Goal: Task Accomplishment & Management: Complete application form

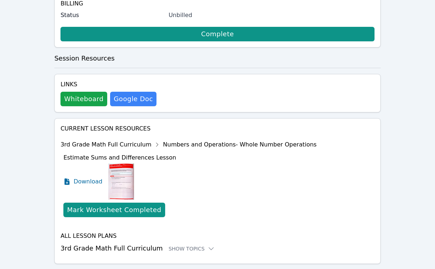
scroll to position [138, 0]
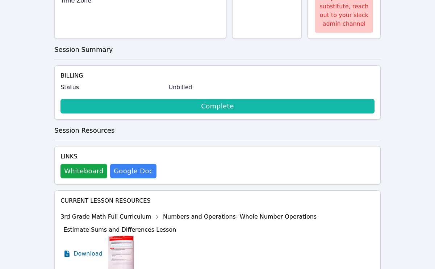
click at [193, 102] on link "Complete" at bounding box center [217, 106] width 314 height 14
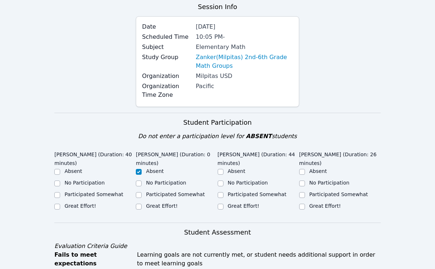
scroll to position [111, 0]
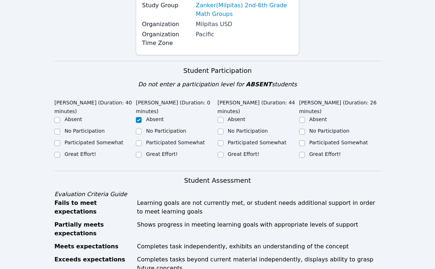
click at [78, 153] on label "Great Effort!" at bounding box center [79, 154] width 31 height 6
click at [60, 153] on input "Great Effort!" at bounding box center [57, 155] width 6 height 6
checkbox input "true"
click at [223, 156] on div "Great Effort!" at bounding box center [258, 154] width 81 height 9
click at [220, 155] on input "Great Effort!" at bounding box center [221, 155] width 6 height 6
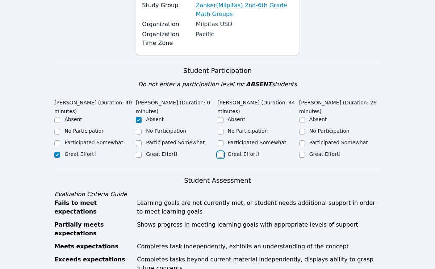
checkbox input "true"
click at [304, 156] on input "Great Effort!" at bounding box center [302, 155] width 6 height 6
checkbox input "true"
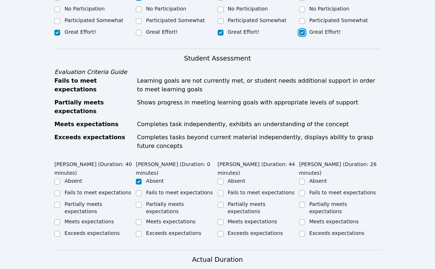
scroll to position [332, 0]
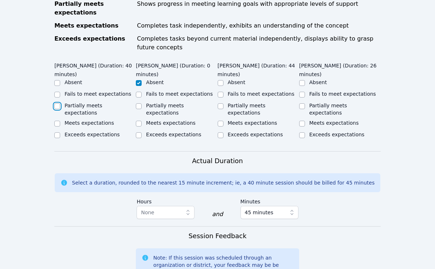
click at [57, 103] on input "Partially meets expectations" at bounding box center [57, 106] width 6 height 6
checkbox input "true"
click at [220, 121] on input "Meets expectations" at bounding box center [221, 124] width 6 height 6
checkbox input "true"
click at [303, 121] on input "Meets expectations" at bounding box center [302, 124] width 6 height 6
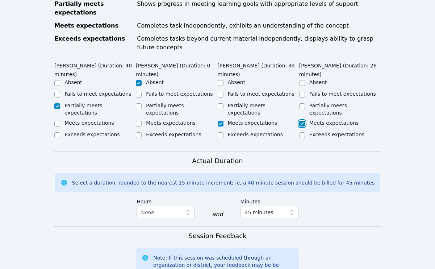
checkbox input "true"
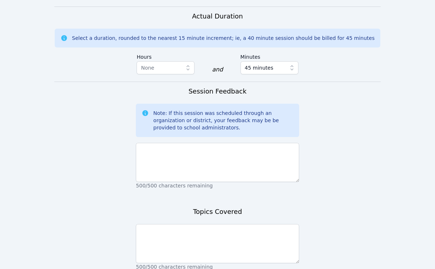
scroll to position [526, 0]
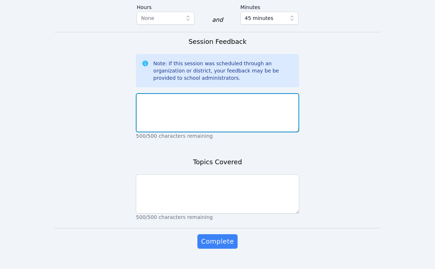
click at [217, 111] on textarea at bounding box center [217, 112] width 163 height 39
type textarea "T"
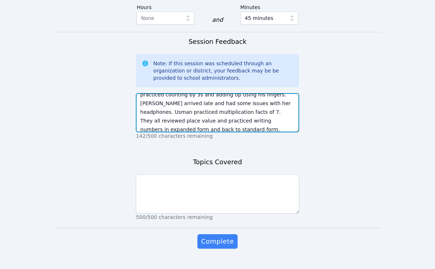
scroll to position [22, 0]
click at [192, 103] on textarea "Abbas completed multiplication facts of 3. He practiced counting by 3s and addi…" at bounding box center [217, 112] width 163 height 39
type textarea "Abbas completed multiplication facts of 3. He practiced counting by 3s and addi…"
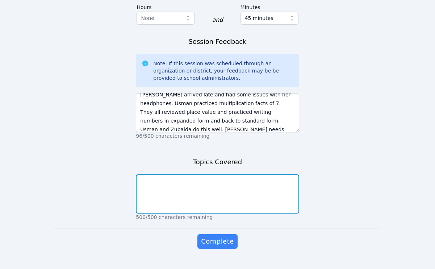
click at [197, 184] on textarea at bounding box center [217, 193] width 163 height 39
paste textarea "Abbas completed multiplication facts of 3. He practiced counting by 3s and addi…"
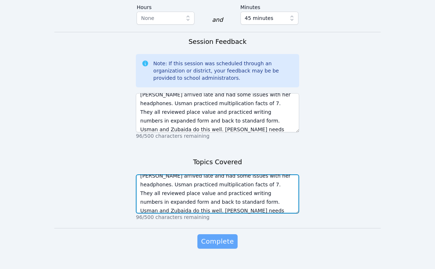
type textarea "Abbas completed multiplication facts of 3. He practiced counting by 3s and addi…"
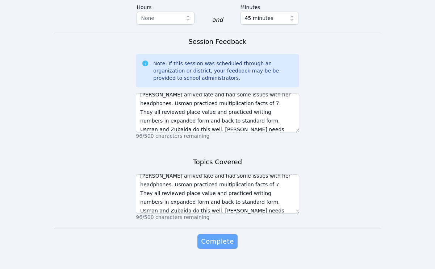
click at [224, 236] on span "Complete" at bounding box center [217, 241] width 33 height 10
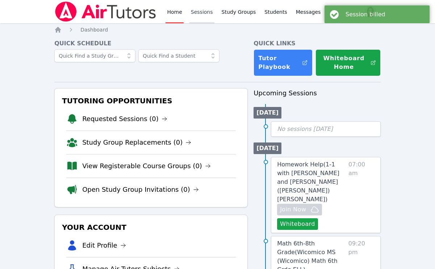
click at [206, 10] on link "Sessions" at bounding box center [201, 11] width 25 height 23
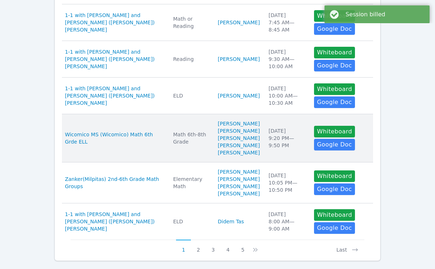
scroll to position [455, 0]
